Goal: Task Accomplishment & Management: Manage account settings

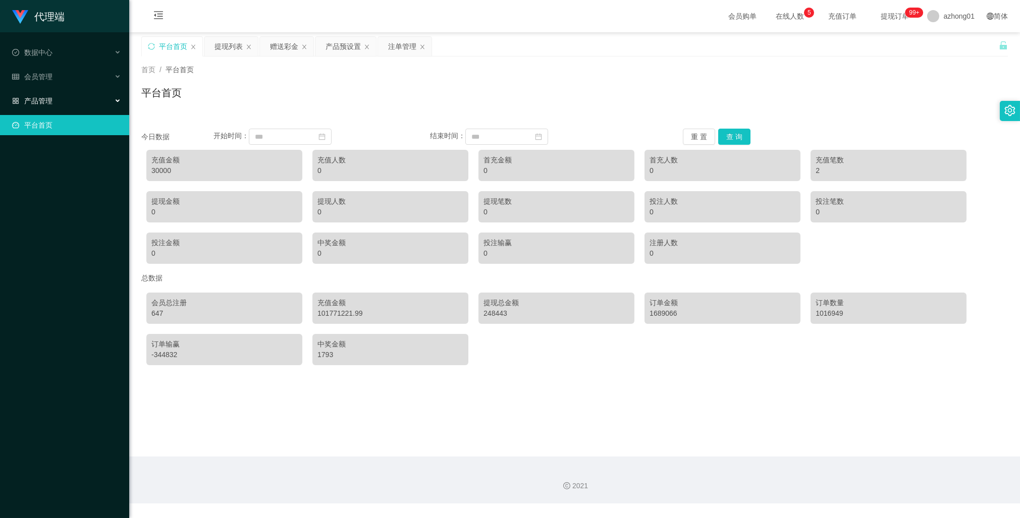
click at [47, 100] on span "产品管理" at bounding box center [32, 101] width 40 height 8
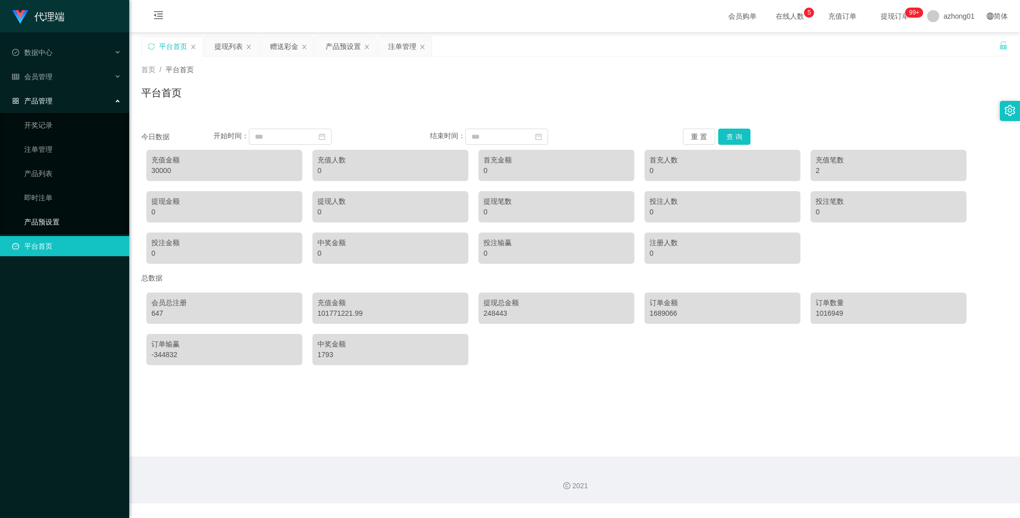
click at [55, 213] on link "产品预设置" at bounding box center [72, 222] width 97 height 20
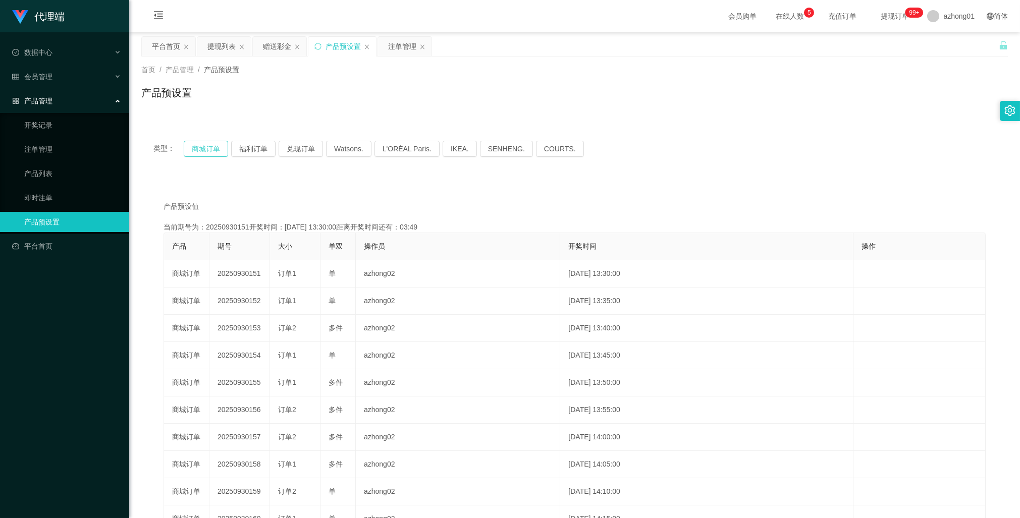
click at [206, 149] on button "商城订单" at bounding box center [206, 149] width 44 height 16
click at [46, 145] on link "注单管理" at bounding box center [72, 149] width 97 height 20
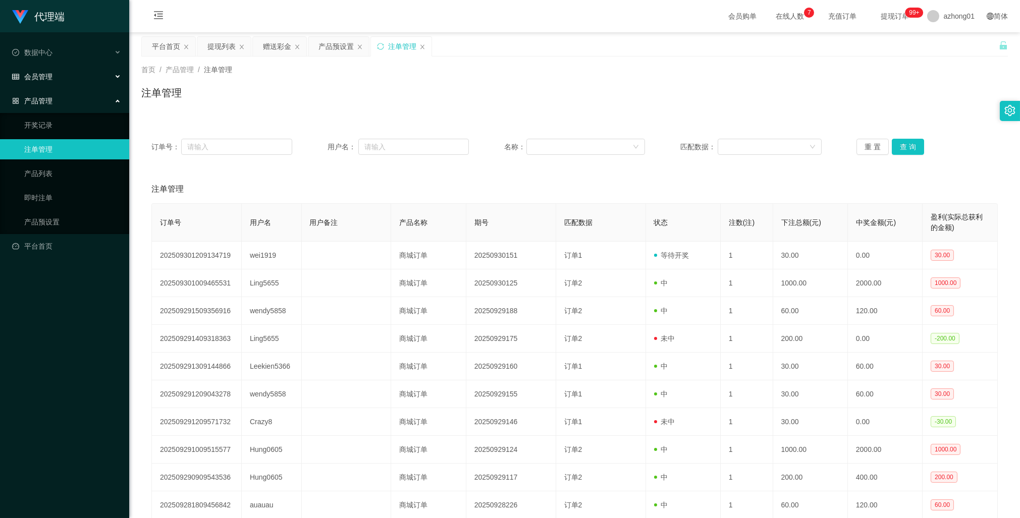
click at [48, 74] on span "会员管理" at bounding box center [32, 77] width 40 height 8
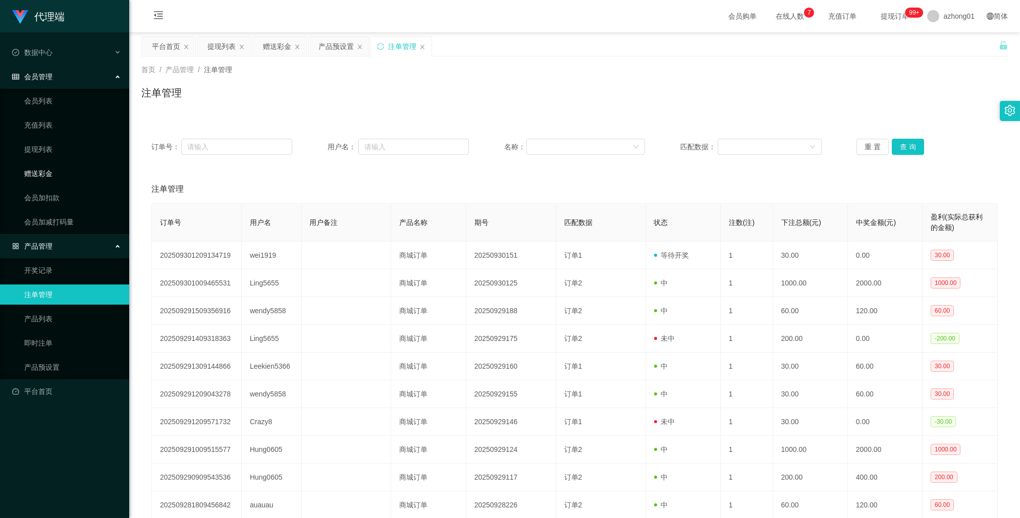
click at [46, 172] on link "赠送彩金" at bounding box center [72, 173] width 97 height 20
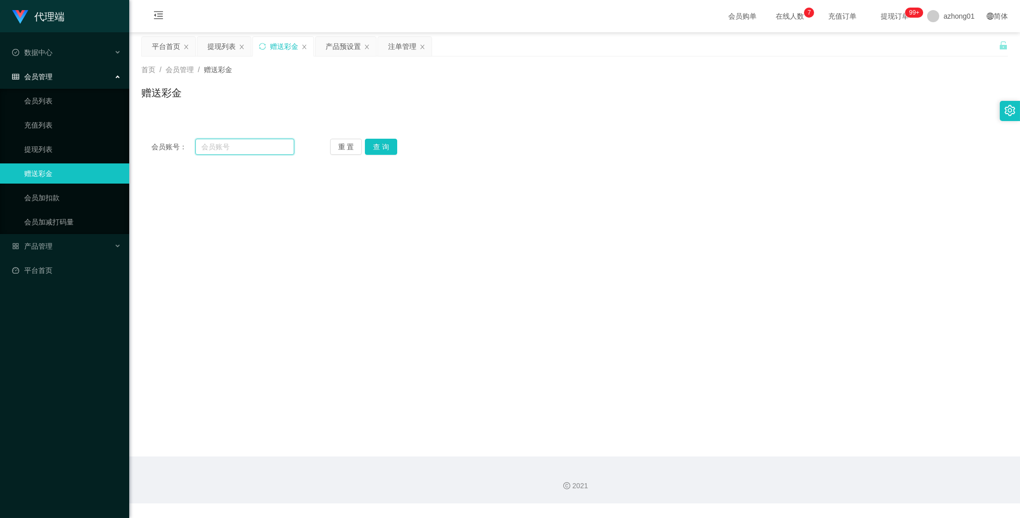
click at [237, 147] on input "text" at bounding box center [244, 147] width 99 height 16
paste input "wei1919"
click at [379, 144] on button "查 询" at bounding box center [381, 147] width 32 height 16
drag, startPoint x: 239, startPoint y: 142, endPoint x: 109, endPoint y: 136, distance: 129.8
click at [109, 136] on section "代理端 数据中心 会员管理 会员列表 充值列表 提现列表 赠送彩金 会员加扣款 会员加减打码量 产品管理 开奖记录 注单管理 产品列表 即时注单 产品预设置 …" at bounding box center [510, 252] width 1020 height 504
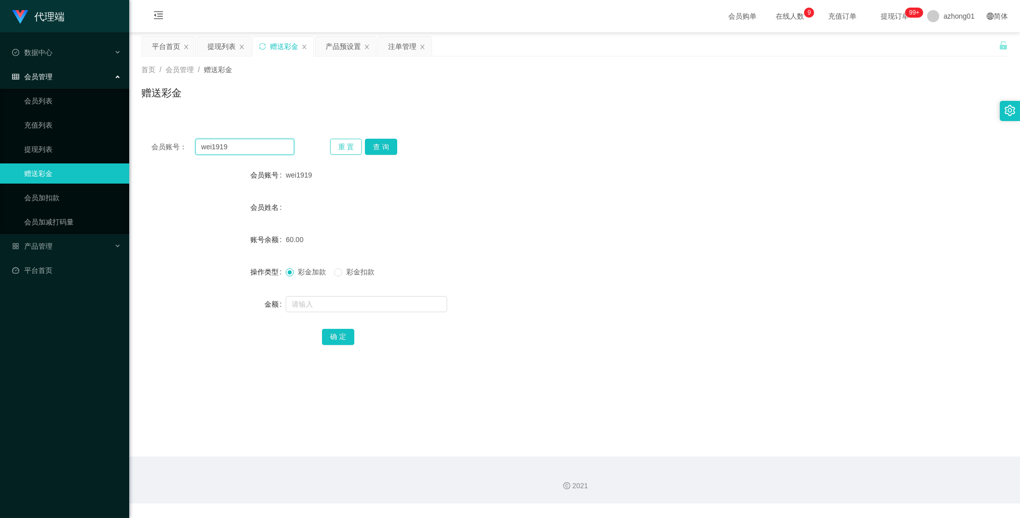
paste input "ying122"
type input "ying122"
click at [381, 142] on button "查 询" at bounding box center [381, 147] width 32 height 16
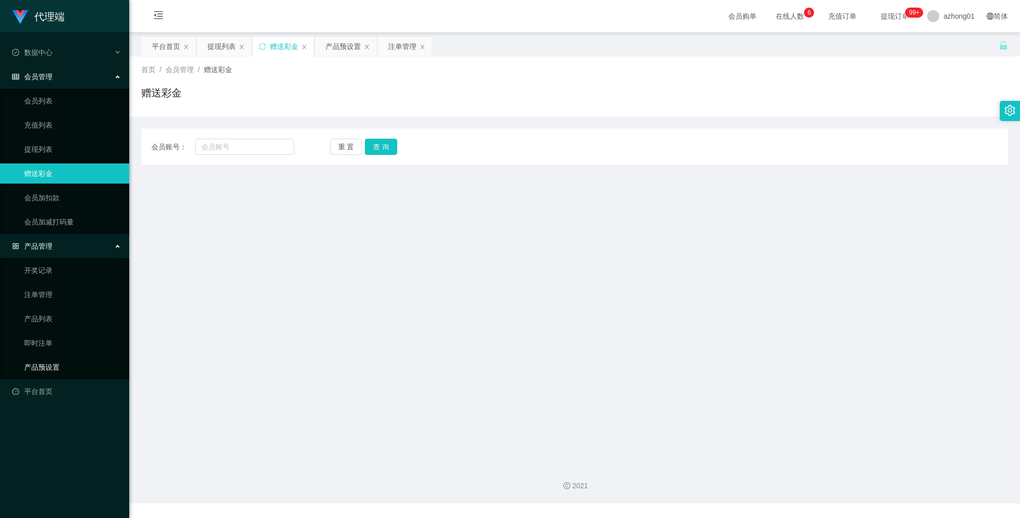
click at [54, 365] on link "产品预设置" at bounding box center [72, 367] width 97 height 20
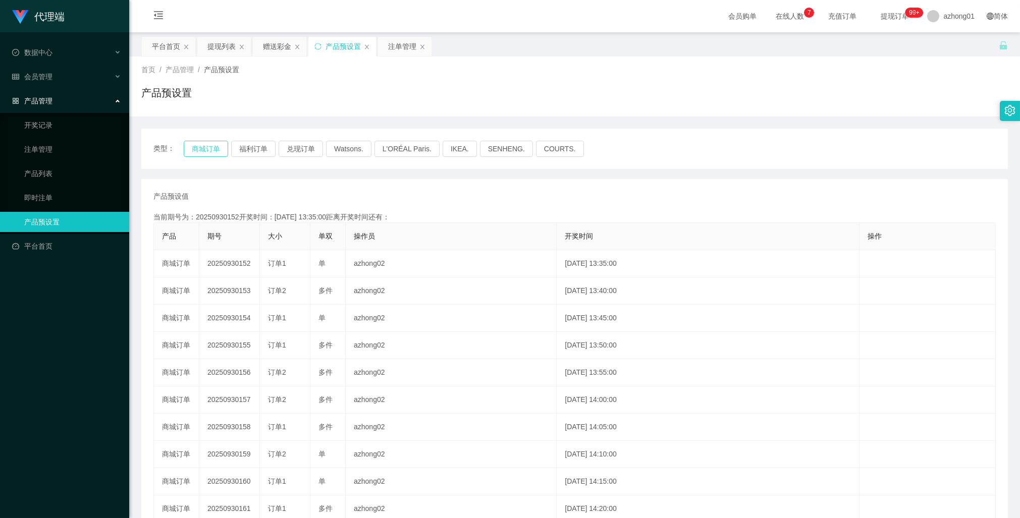
click at [214, 148] on button "商城订单" at bounding box center [206, 149] width 44 height 16
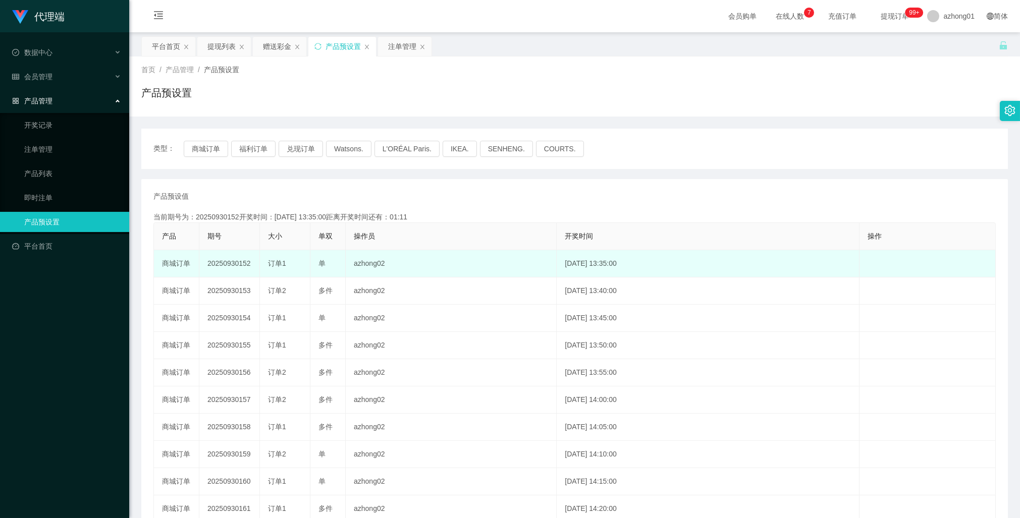
click at [235, 265] on td "20250930152" at bounding box center [229, 263] width 61 height 27
copy td "20250930152"
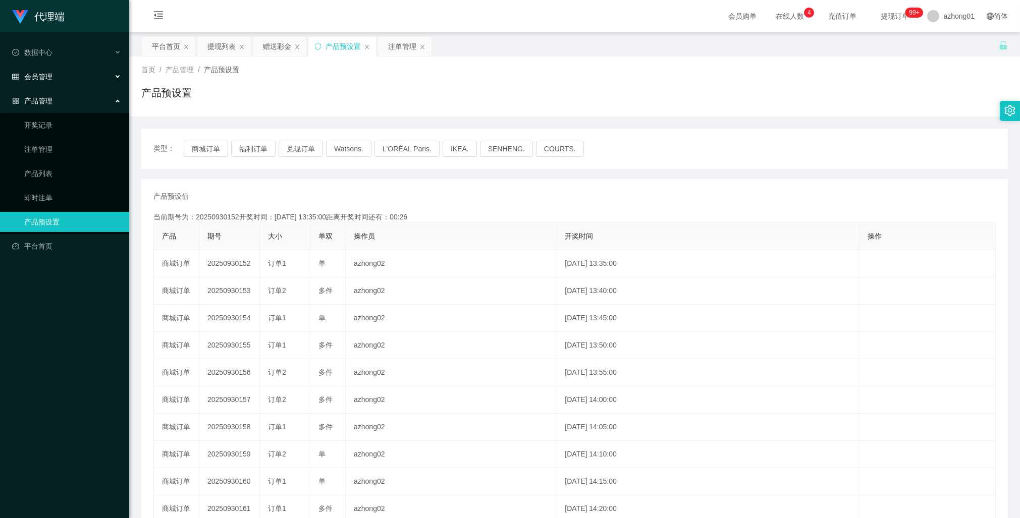
drag, startPoint x: 47, startPoint y: 73, endPoint x: 62, endPoint y: 81, distance: 16.3
click at [47, 73] on span "会员管理" at bounding box center [32, 77] width 40 height 8
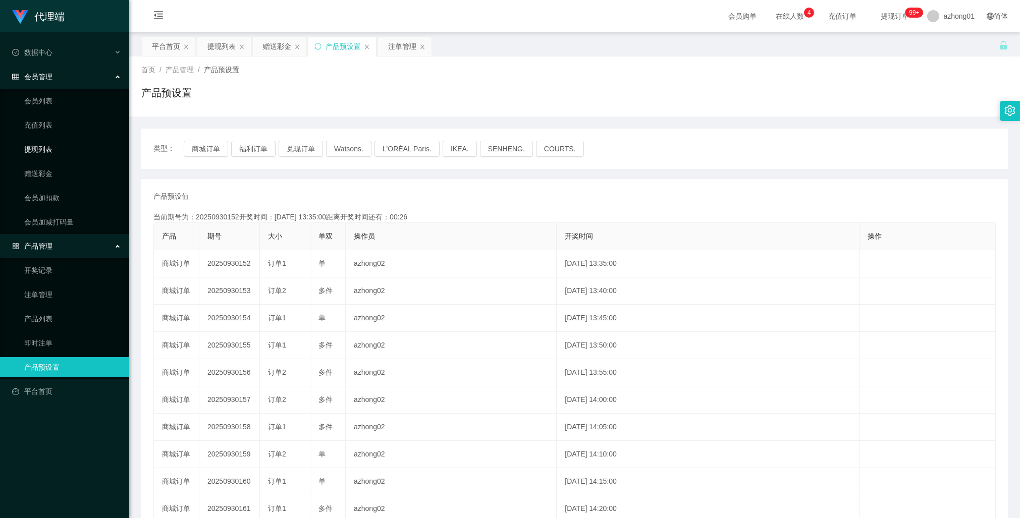
click at [42, 147] on link "提现列表" at bounding box center [72, 149] width 97 height 20
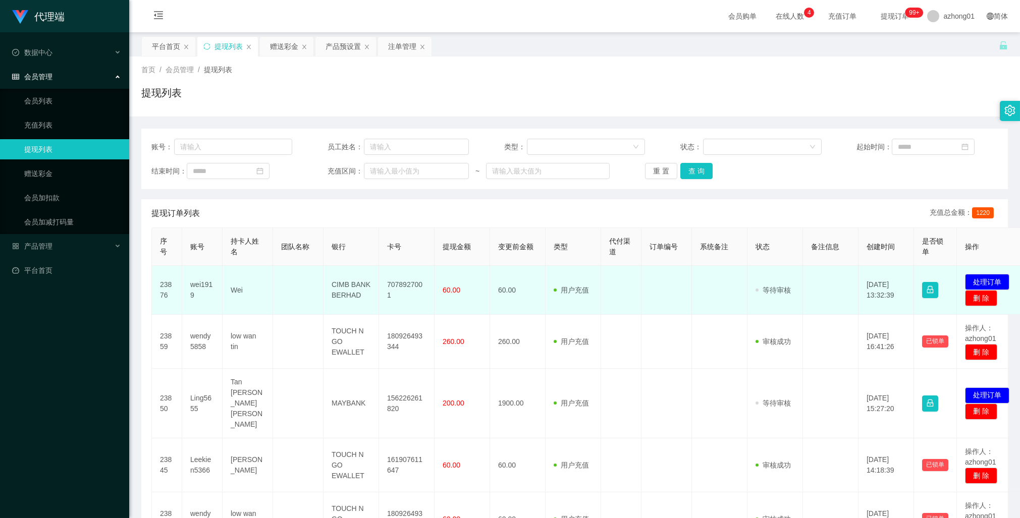
click at [410, 291] on td "7078927001" at bounding box center [407, 290] width 56 height 49
click at [395, 291] on td "7078927001" at bounding box center [407, 290] width 56 height 49
click at [396, 291] on td "7078927001" at bounding box center [407, 290] width 56 height 49
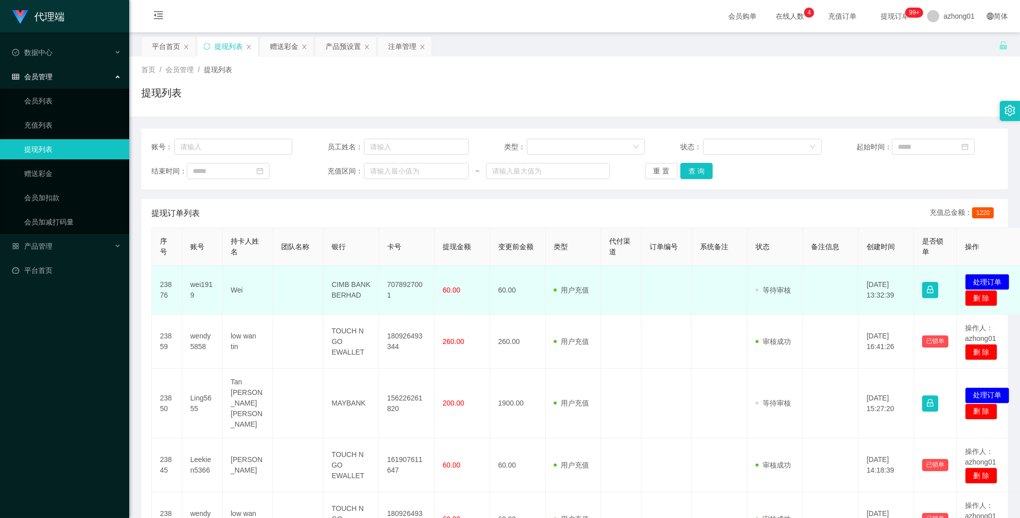
click at [403, 294] on td "7078927001" at bounding box center [407, 290] width 56 height 49
copy td "7078927001"
click at [992, 279] on button "处理订单" at bounding box center [987, 282] width 44 height 16
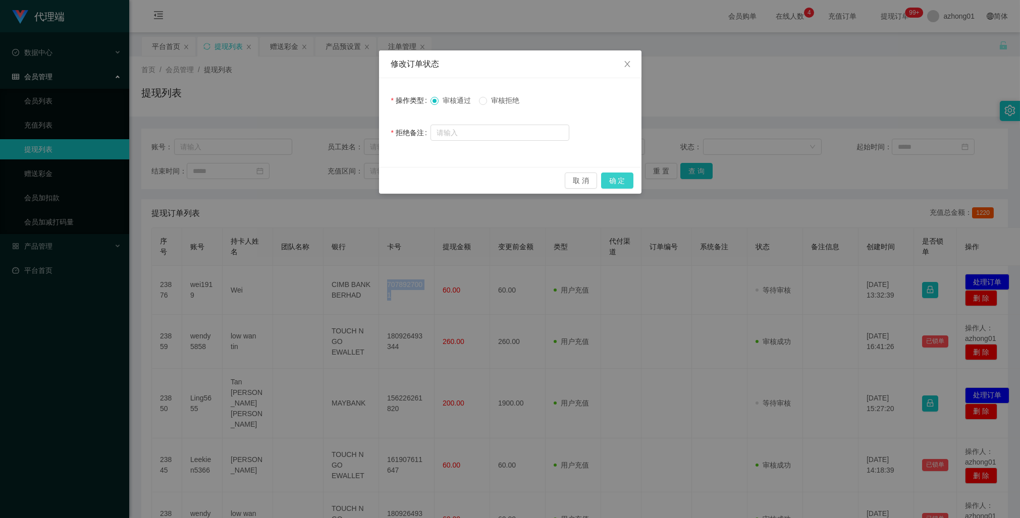
click at [619, 177] on button "确 定" at bounding box center [617, 181] width 32 height 16
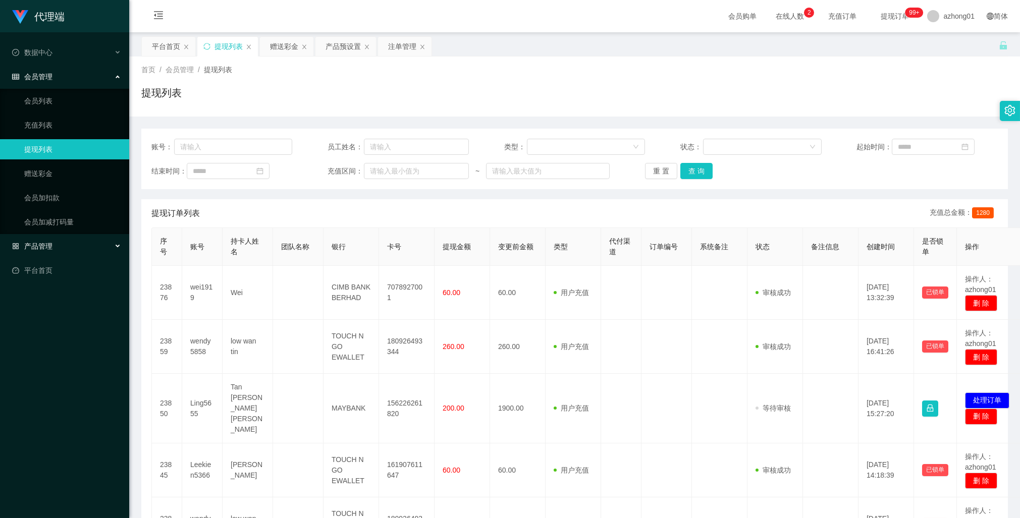
click at [50, 244] on span "产品管理" at bounding box center [32, 246] width 40 height 8
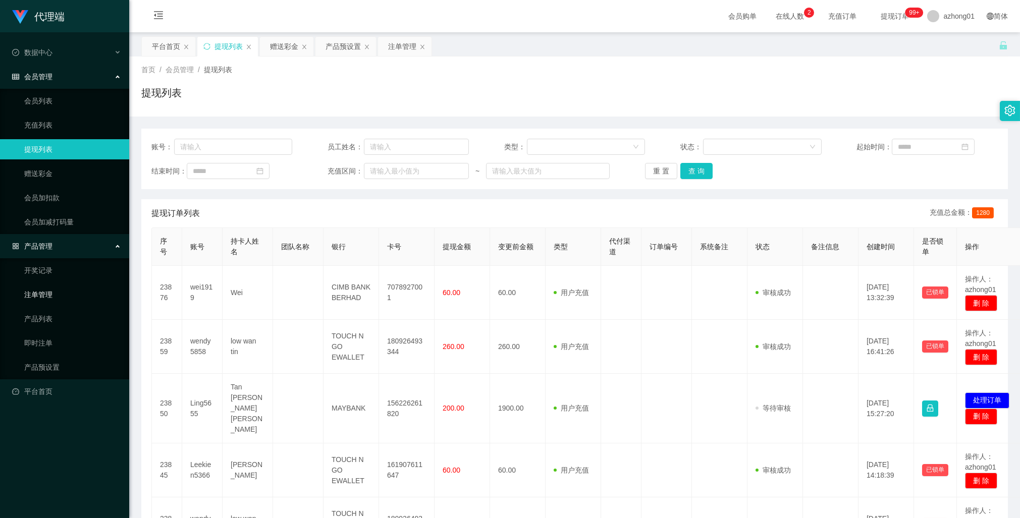
click at [45, 296] on link "注单管理" at bounding box center [72, 295] width 97 height 20
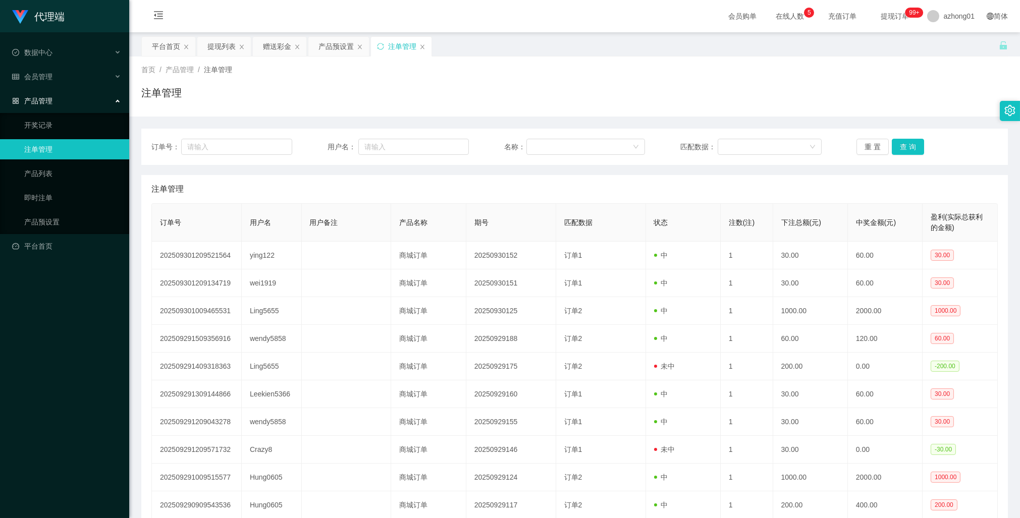
click at [52, 97] on span "产品管理" at bounding box center [32, 101] width 40 height 8
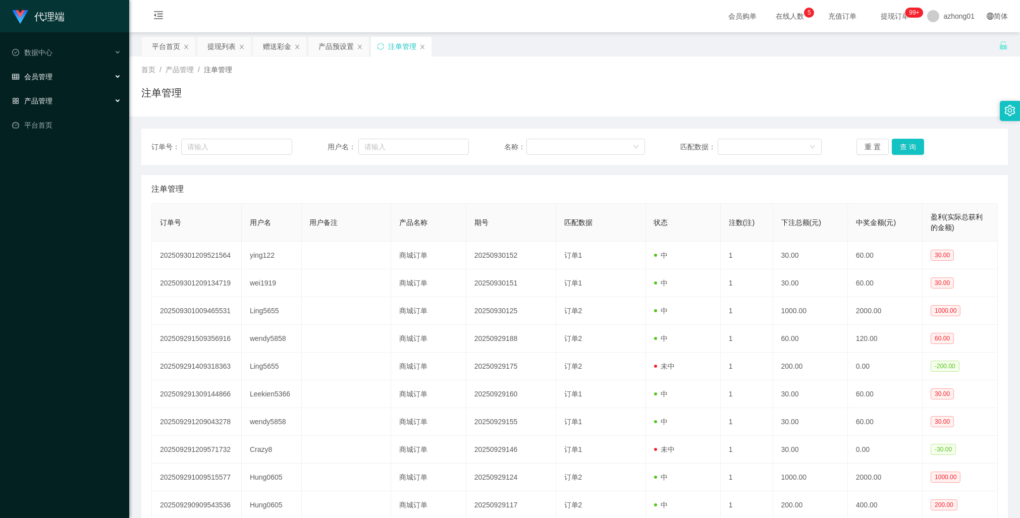
click at [45, 71] on div "会员管理" at bounding box center [64, 77] width 129 height 20
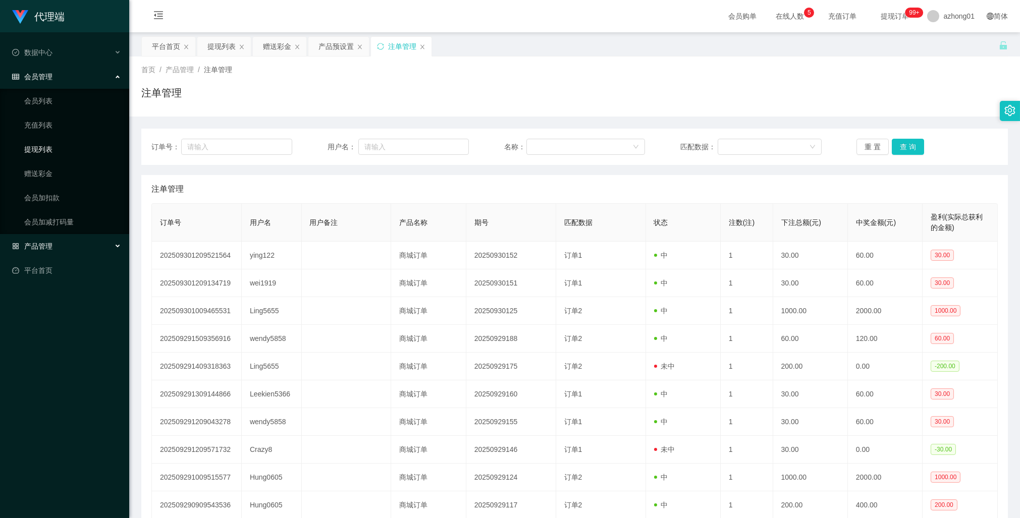
click at [45, 144] on link "提现列表" at bounding box center [72, 149] width 97 height 20
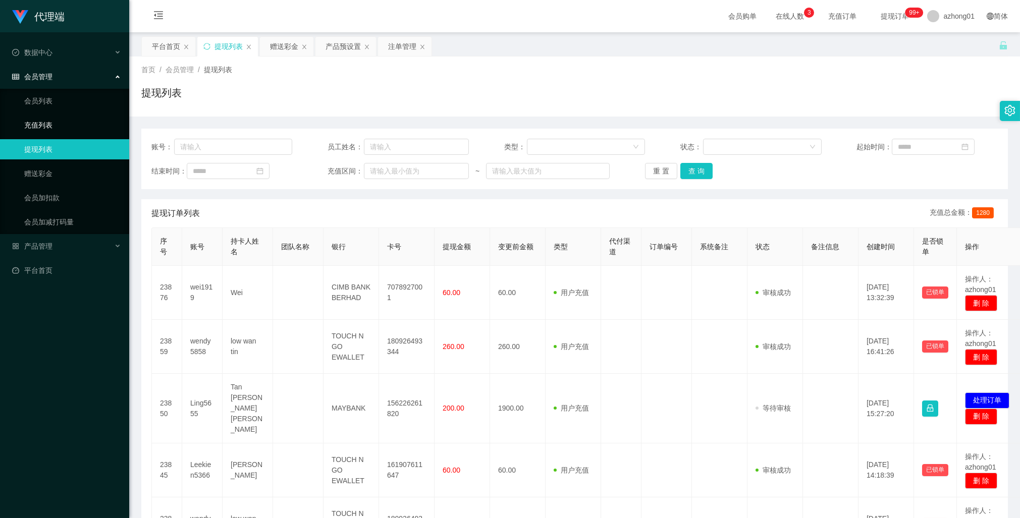
click at [36, 124] on link "充值列表" at bounding box center [72, 125] width 97 height 20
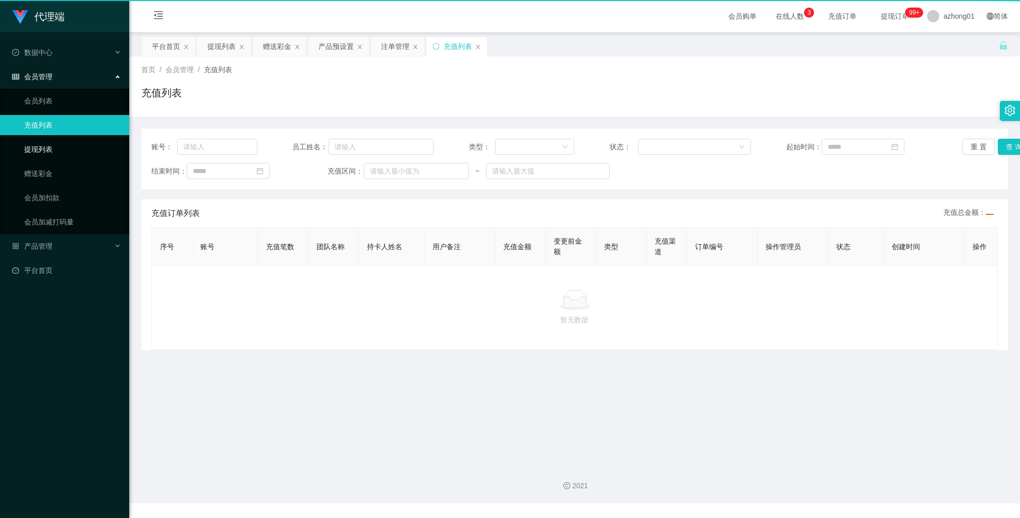
click at [46, 148] on link "提现列表" at bounding box center [72, 149] width 97 height 20
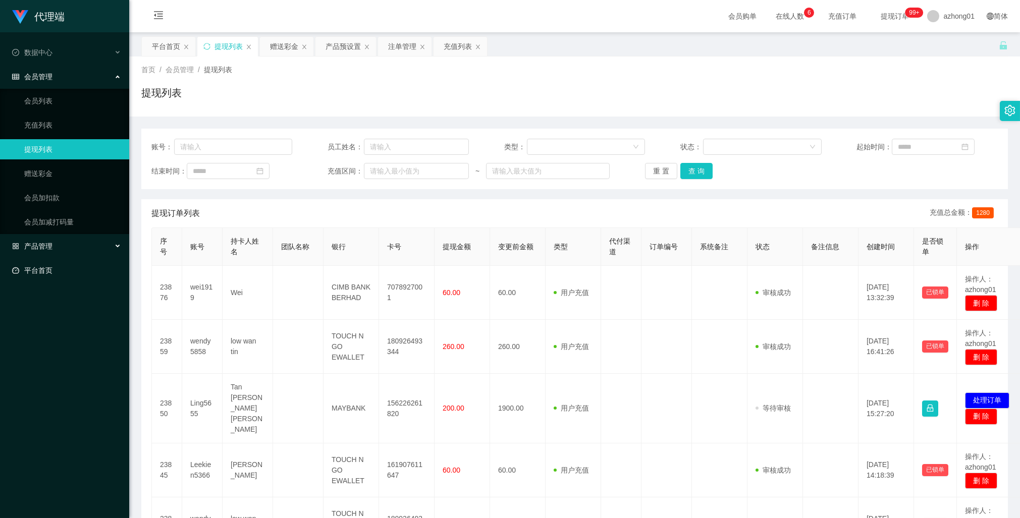
drag, startPoint x: 35, startPoint y: 245, endPoint x: 51, endPoint y: 267, distance: 27.5
click at [35, 245] on span "产品管理" at bounding box center [32, 246] width 40 height 8
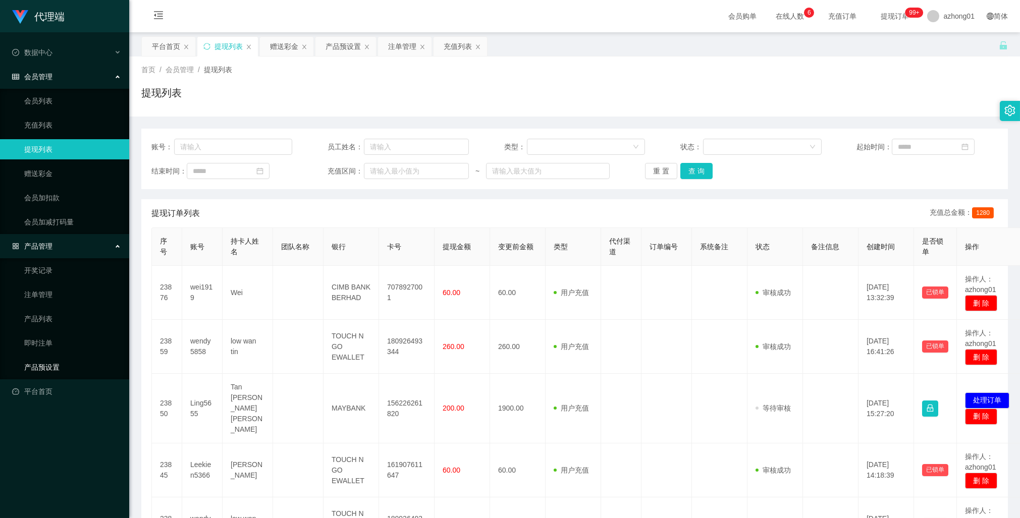
click at [53, 362] on link "产品预设置" at bounding box center [72, 367] width 97 height 20
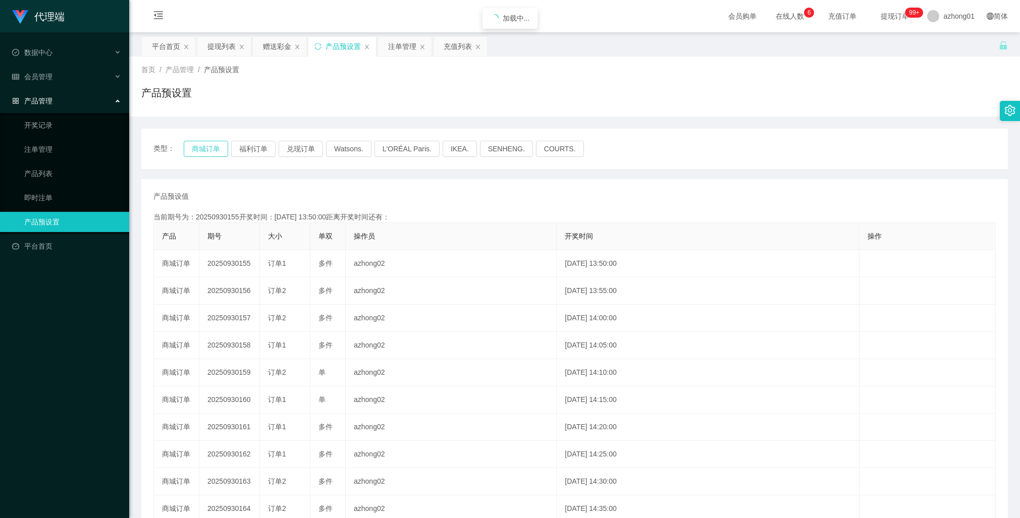
drag, startPoint x: 208, startPoint y: 148, endPoint x: 201, endPoint y: 228, distance: 80.0
click at [208, 148] on button "商城订单" at bounding box center [206, 149] width 44 height 16
click at [209, 144] on button "商城订单" at bounding box center [206, 149] width 44 height 16
click at [44, 148] on link "注单管理" at bounding box center [72, 149] width 97 height 20
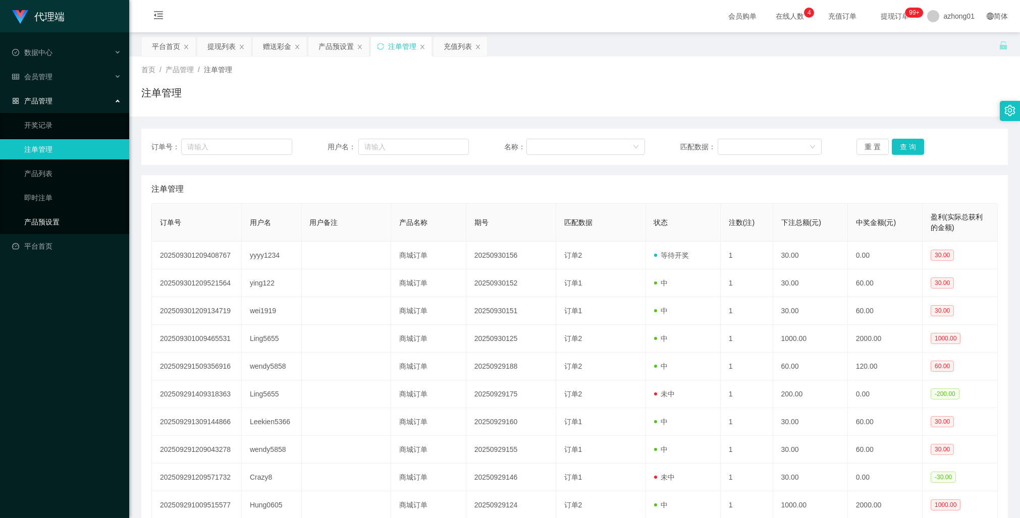
click at [47, 215] on link "产品预设置" at bounding box center [72, 222] width 97 height 20
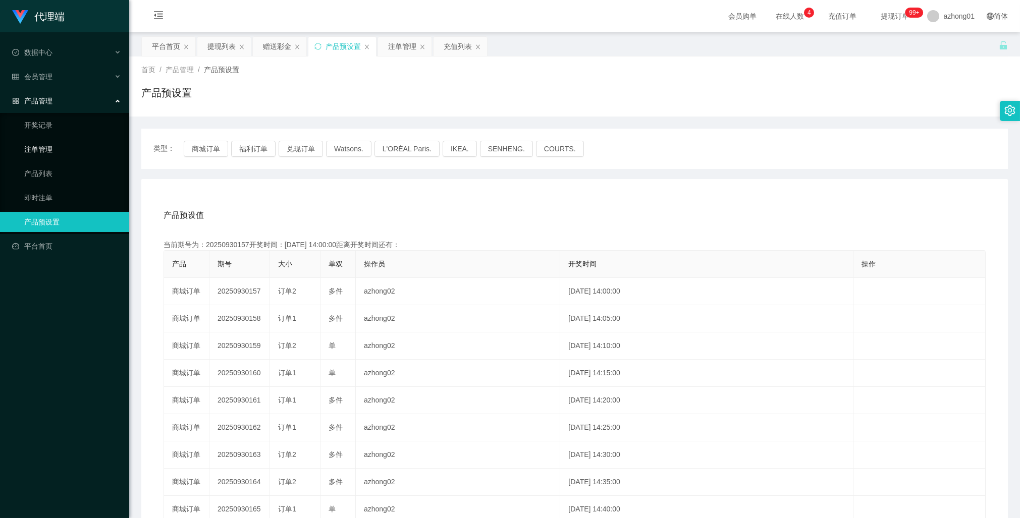
click at [46, 144] on link "注单管理" at bounding box center [72, 149] width 97 height 20
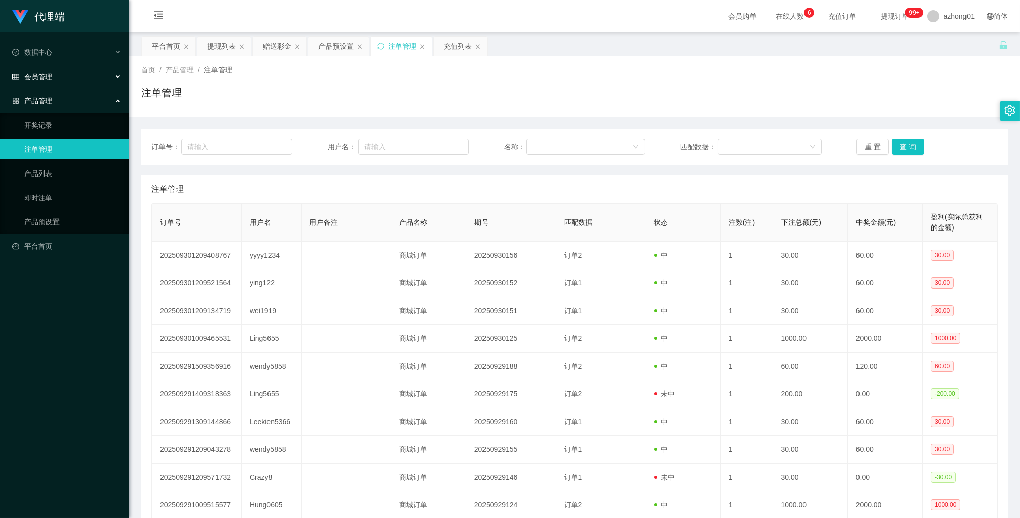
click at [51, 73] on span "会员管理" at bounding box center [32, 77] width 40 height 8
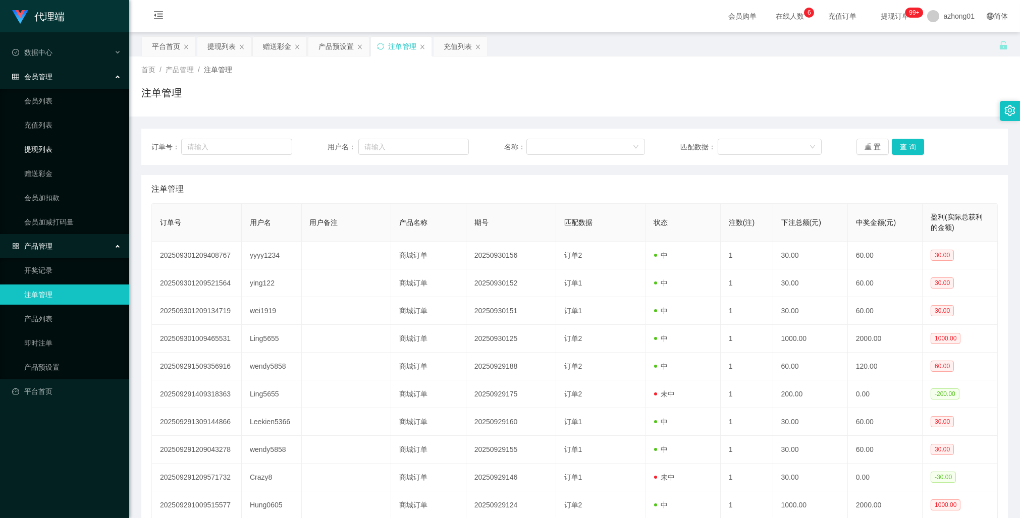
click at [51, 149] on link "提现列表" at bounding box center [72, 149] width 97 height 20
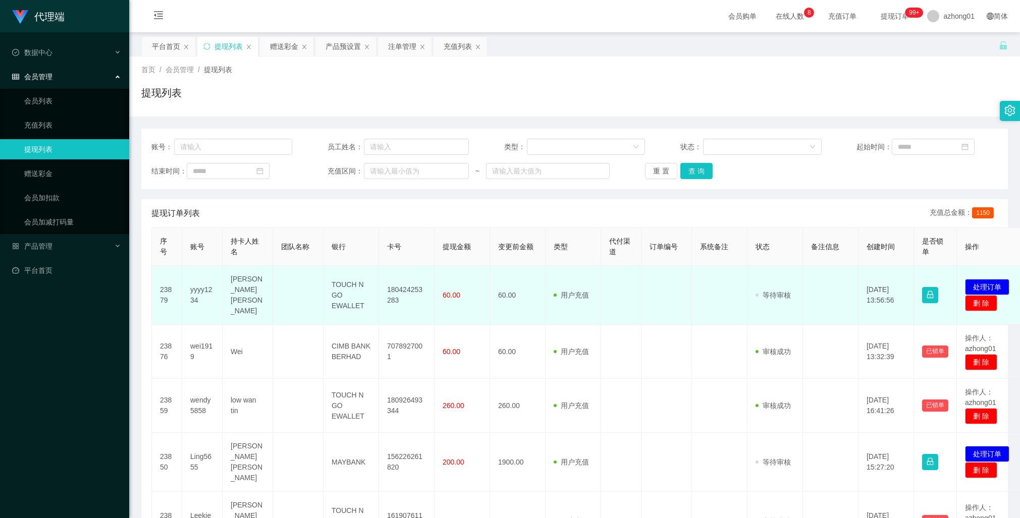
click at [398, 282] on td "180424253283" at bounding box center [407, 295] width 56 height 59
copy td "180424253283"
click at [990, 279] on button "处理订单" at bounding box center [987, 287] width 44 height 16
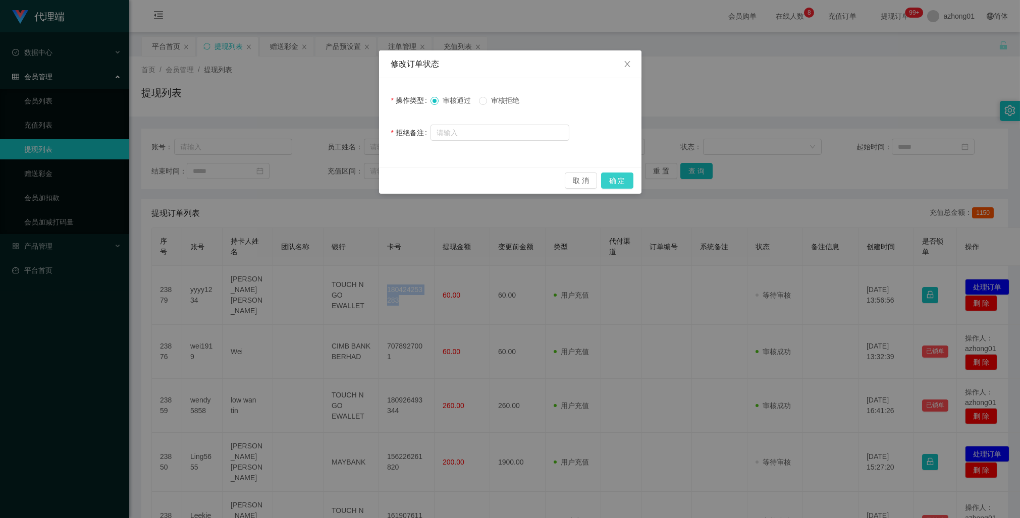
click at [622, 182] on button "确 定" at bounding box center [617, 181] width 32 height 16
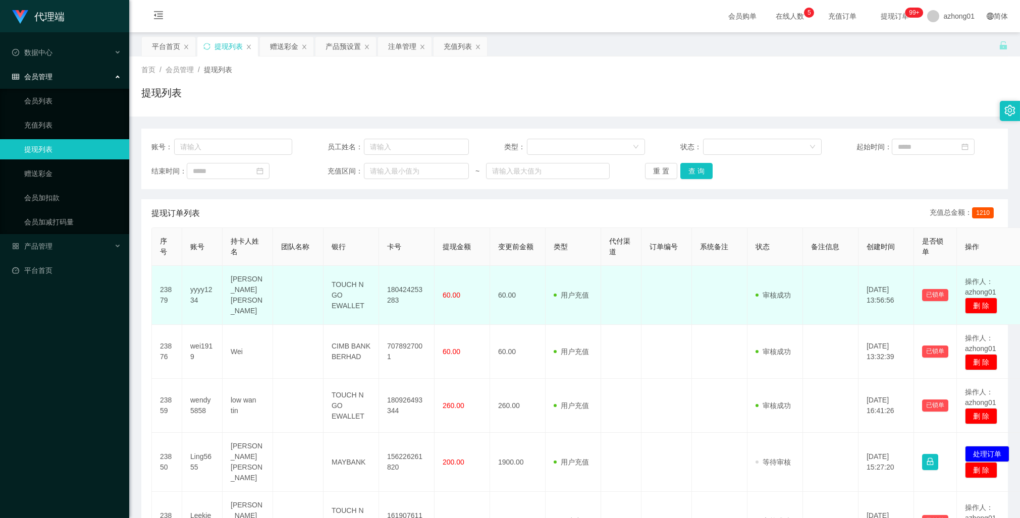
click at [620, 309] on td at bounding box center [621, 295] width 40 height 59
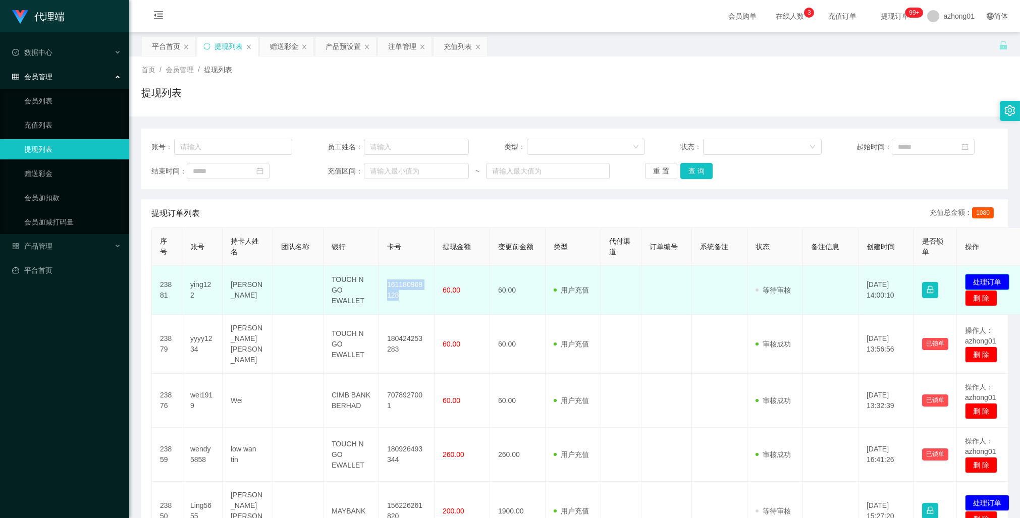
click at [979, 277] on button "处理订单" at bounding box center [987, 282] width 44 height 16
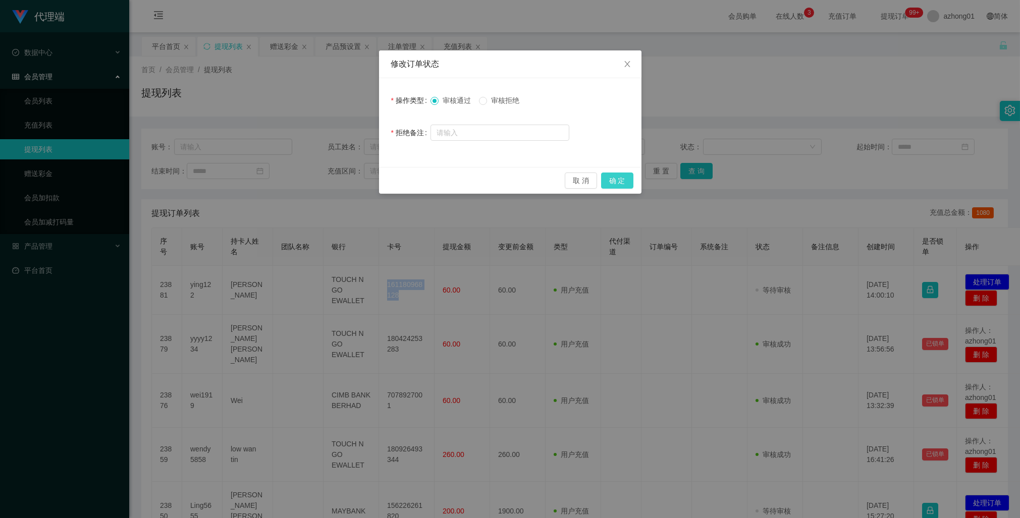
click at [624, 182] on button "确 定" at bounding box center [617, 181] width 32 height 16
